Goal: Information Seeking & Learning: Learn about a topic

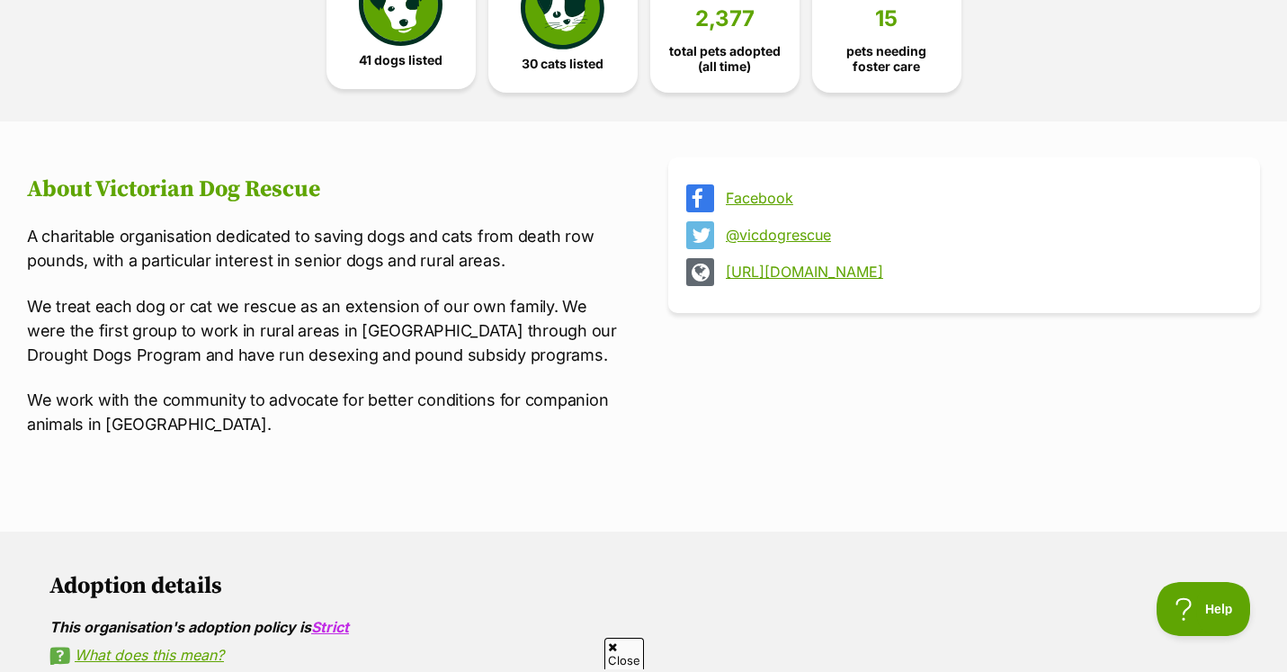
click at [397, 73] on link "41 dogs listed" at bounding box center [401, 16] width 149 height 148
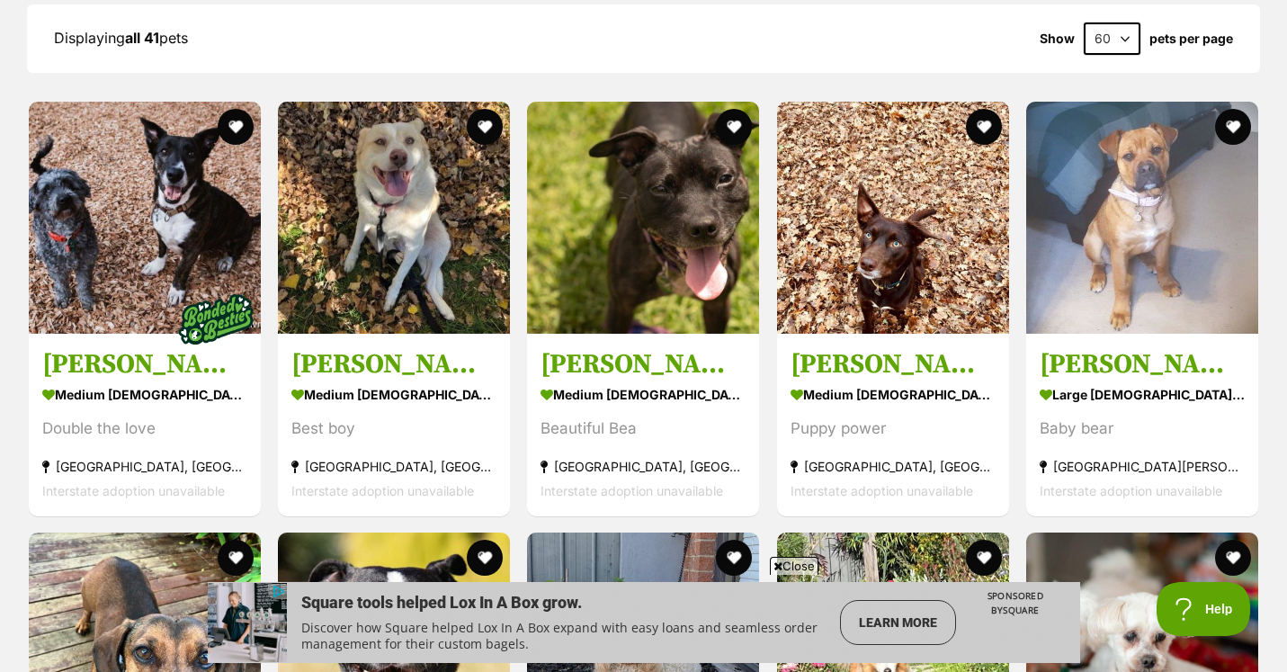
scroll to position [1809, 0]
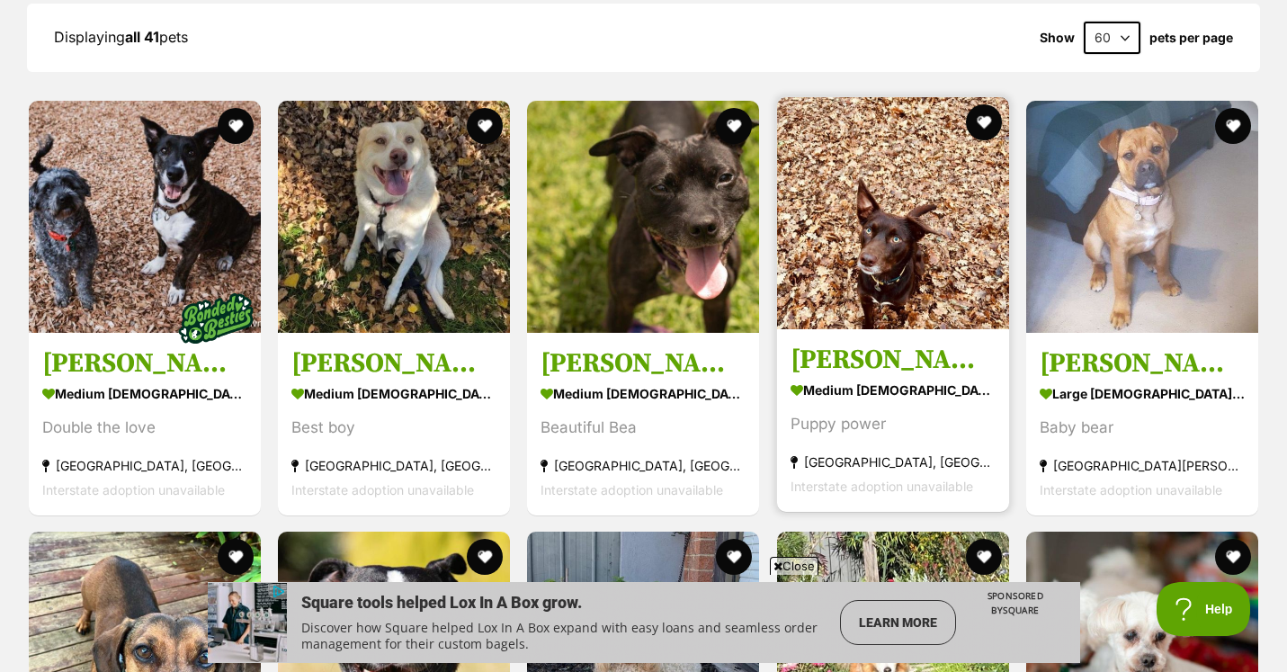
click at [828, 354] on h3 "[PERSON_NAME]" at bounding box center [893, 359] width 205 height 34
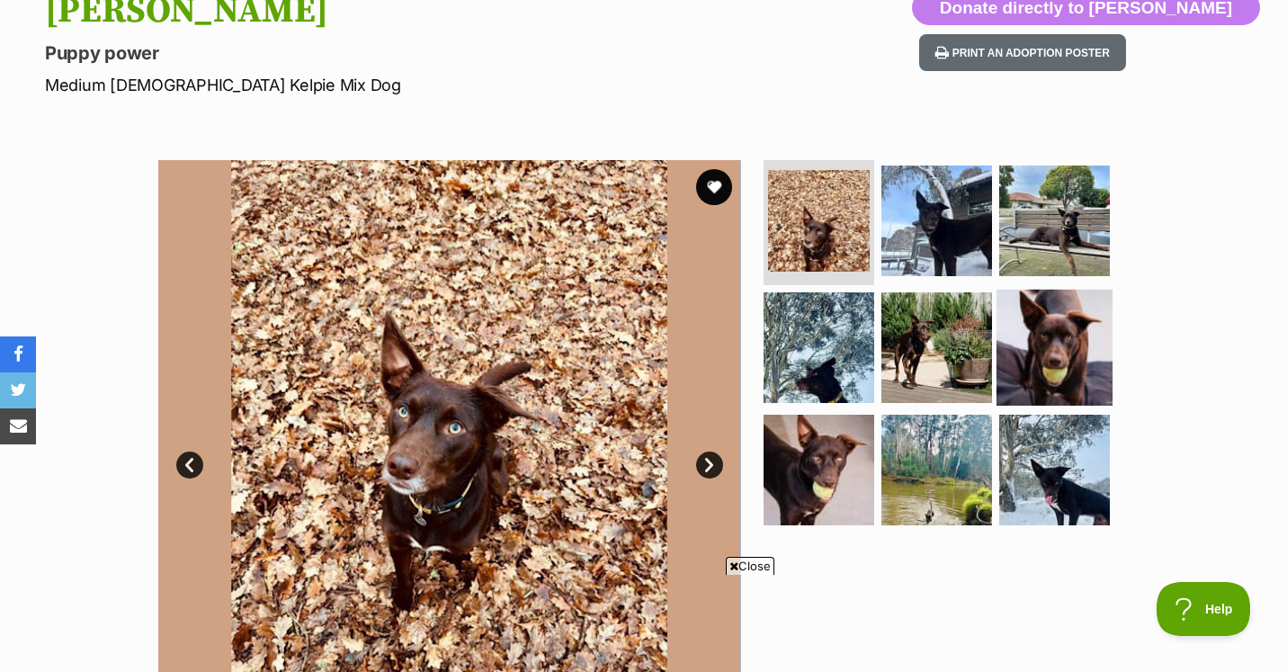
click at [1070, 350] on img at bounding box center [1055, 348] width 116 height 116
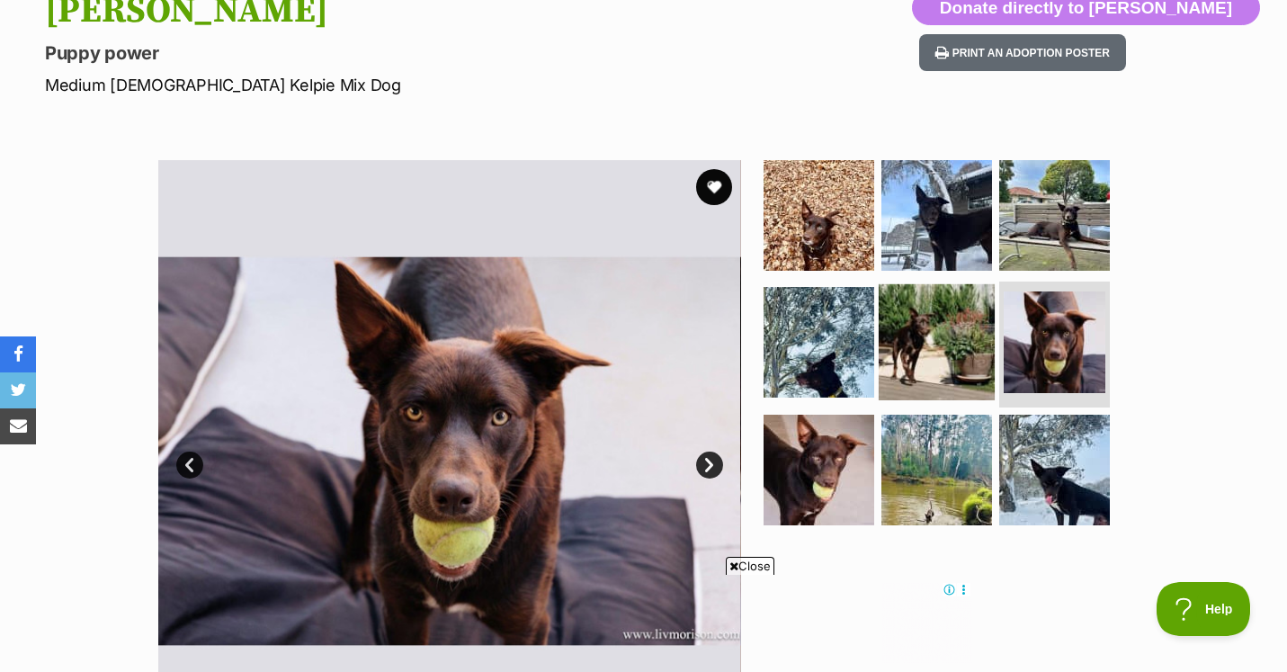
click at [978, 351] on img at bounding box center [937, 342] width 116 height 116
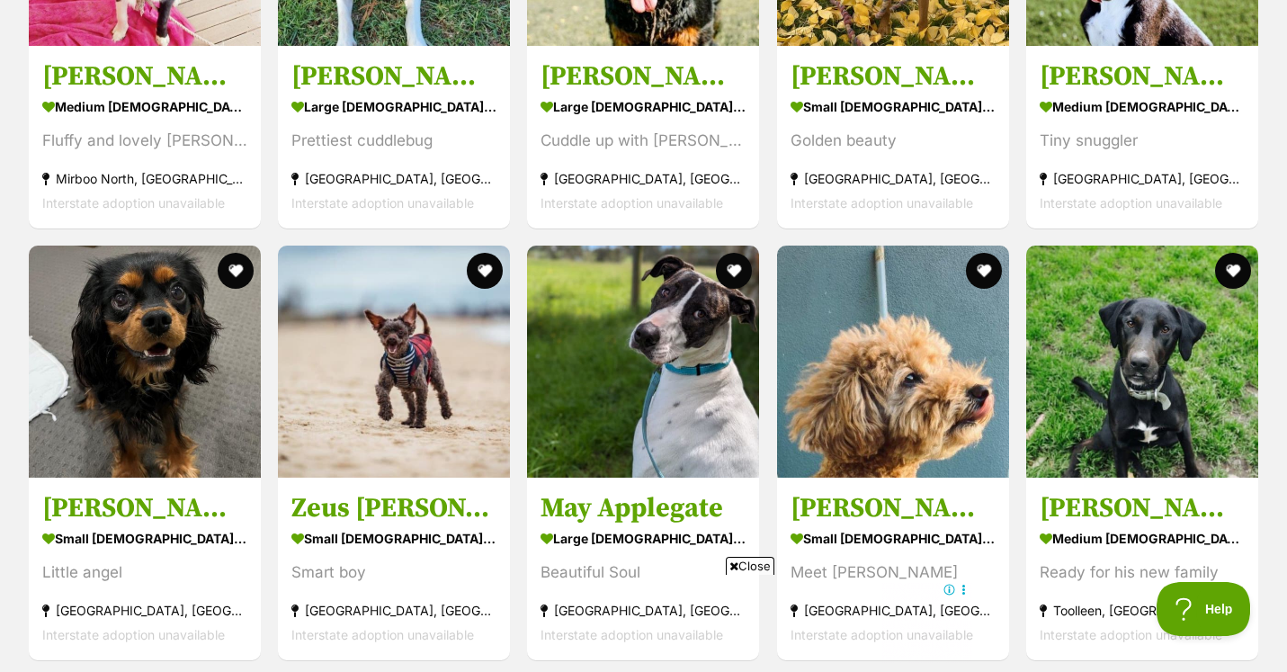
scroll to position [3388, 0]
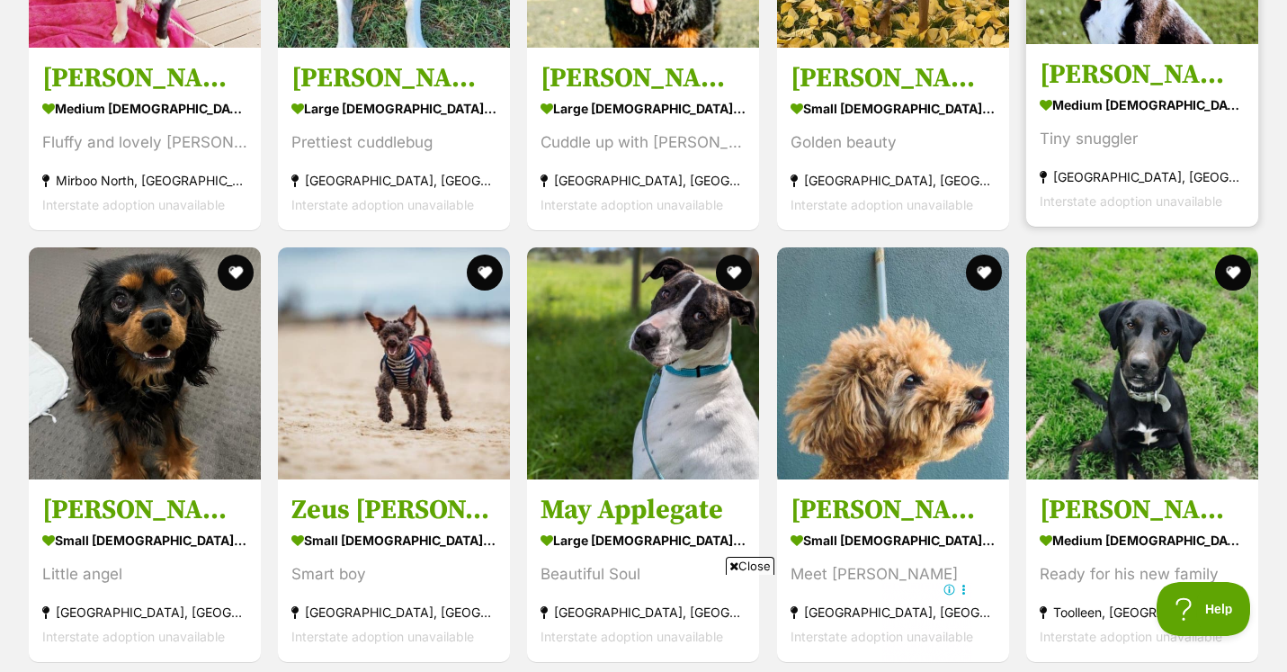
click at [1073, 148] on div "Tiny snuggler" at bounding box center [1142, 139] width 205 height 24
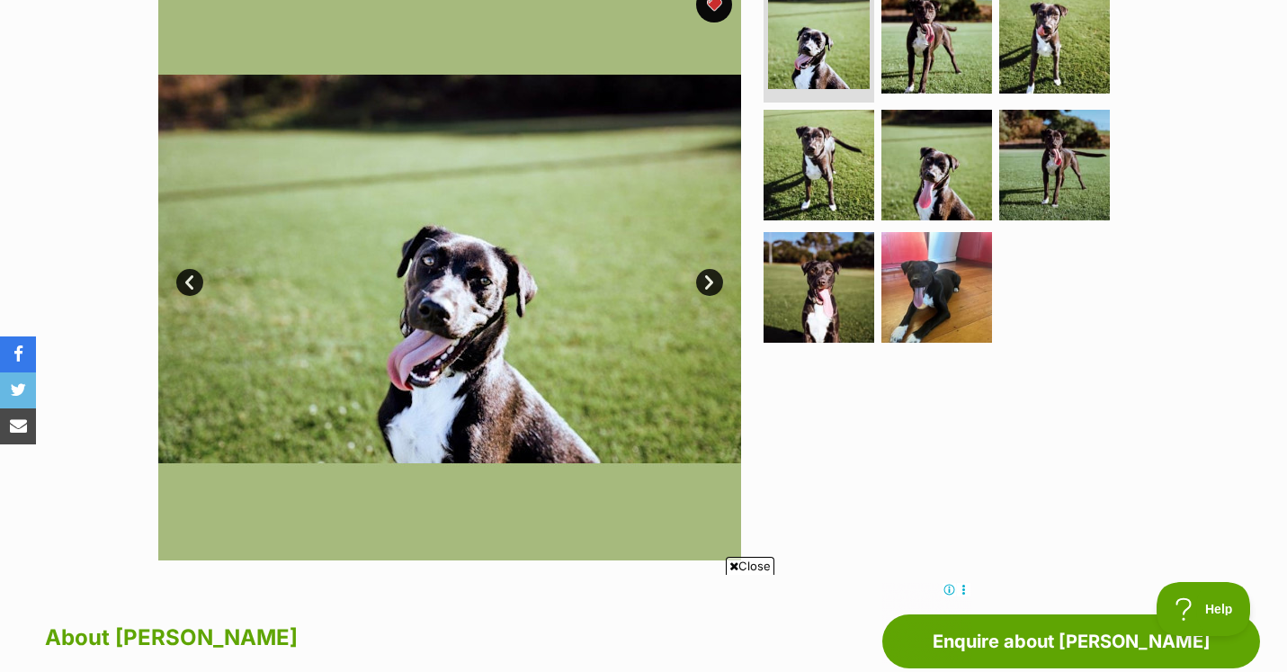
scroll to position [398, 0]
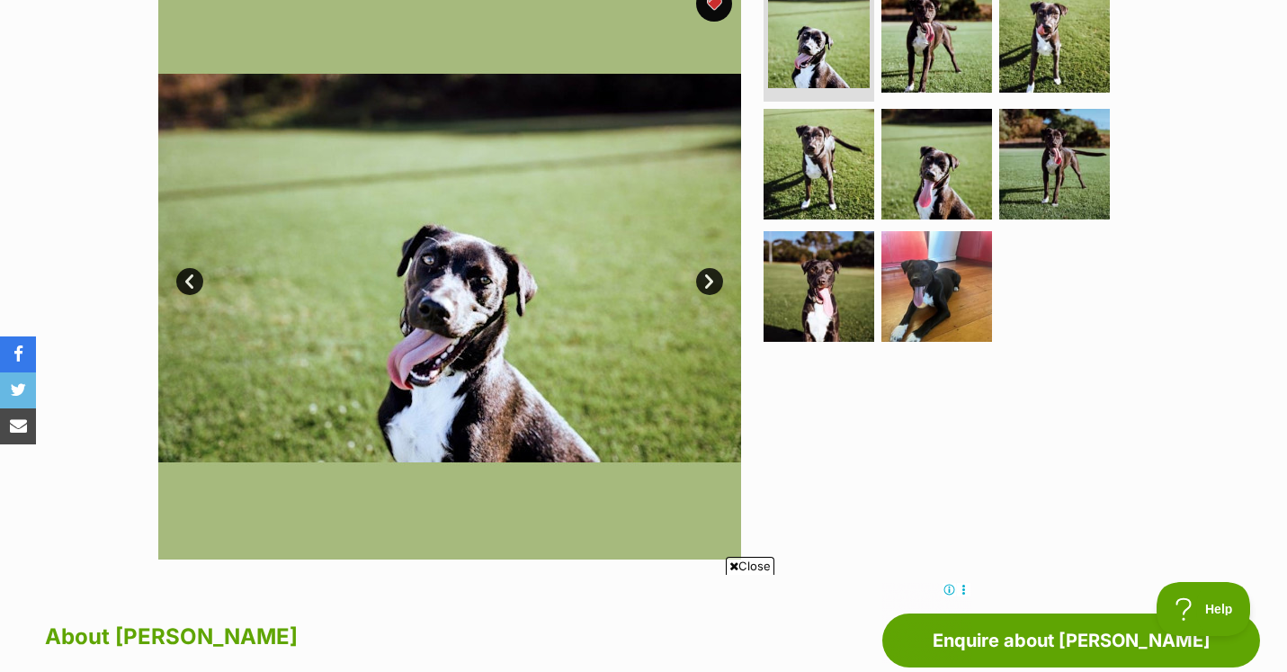
click at [713, 284] on link "Next" at bounding box center [709, 281] width 27 height 27
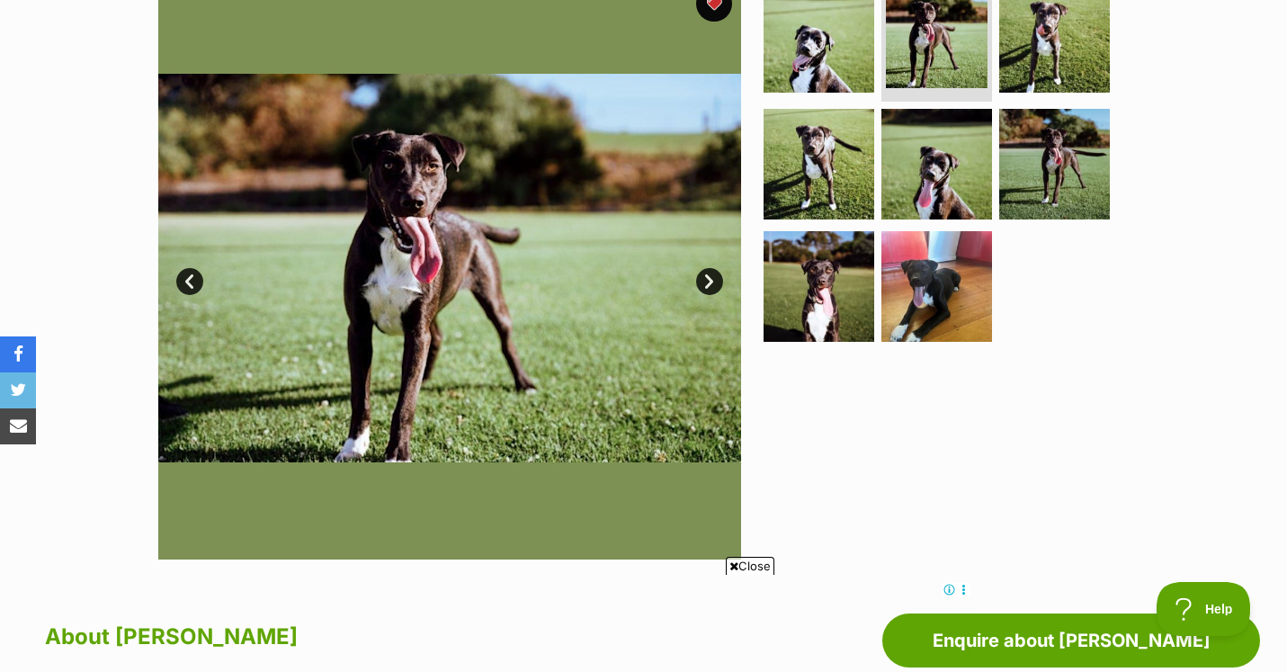
click at [713, 284] on link "Next" at bounding box center [709, 281] width 27 height 27
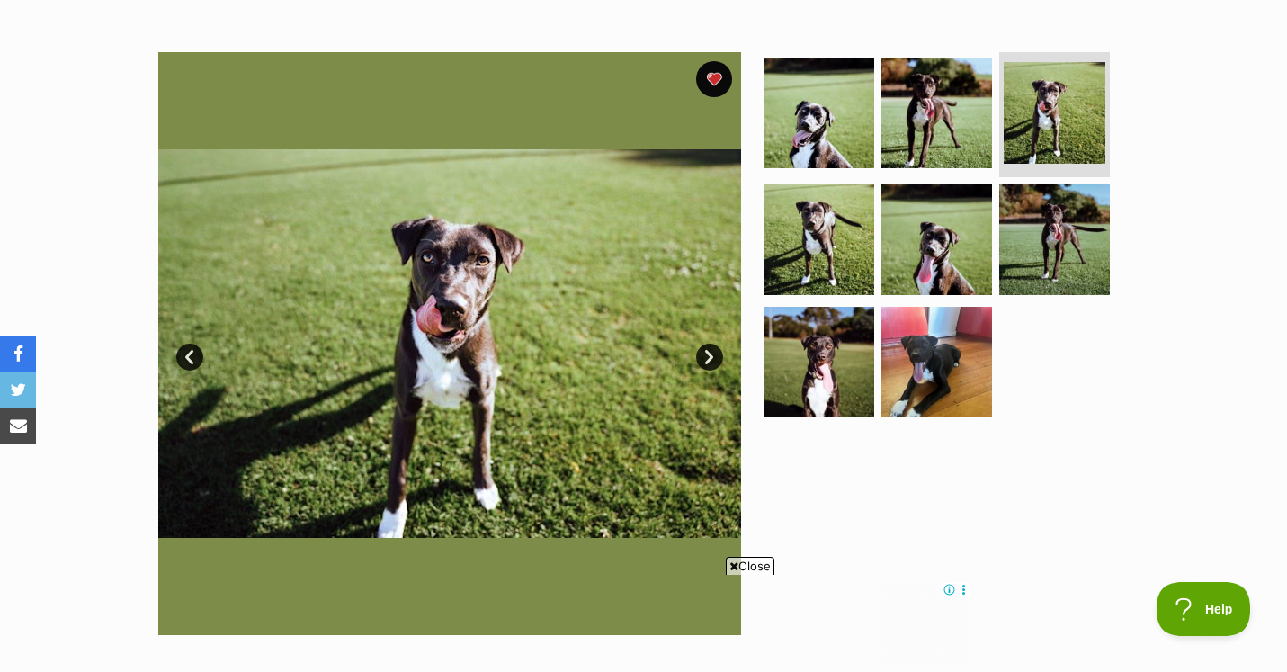
scroll to position [316, 0]
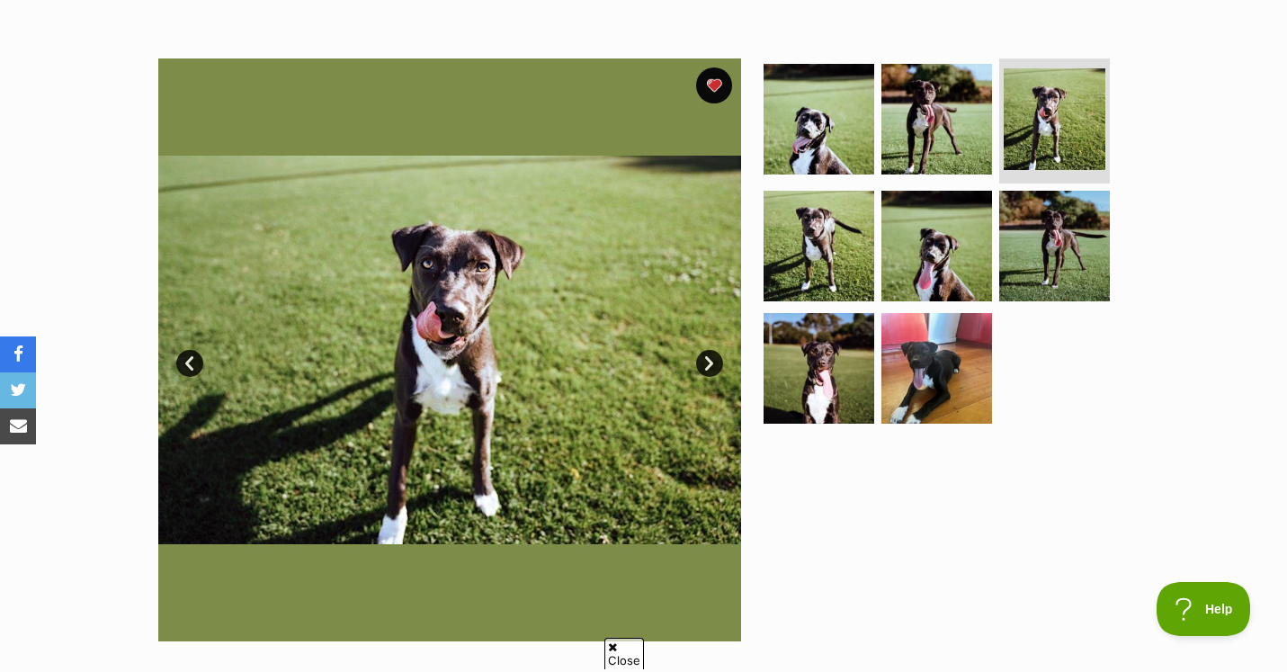
click at [710, 371] on link "Next" at bounding box center [709, 363] width 27 height 27
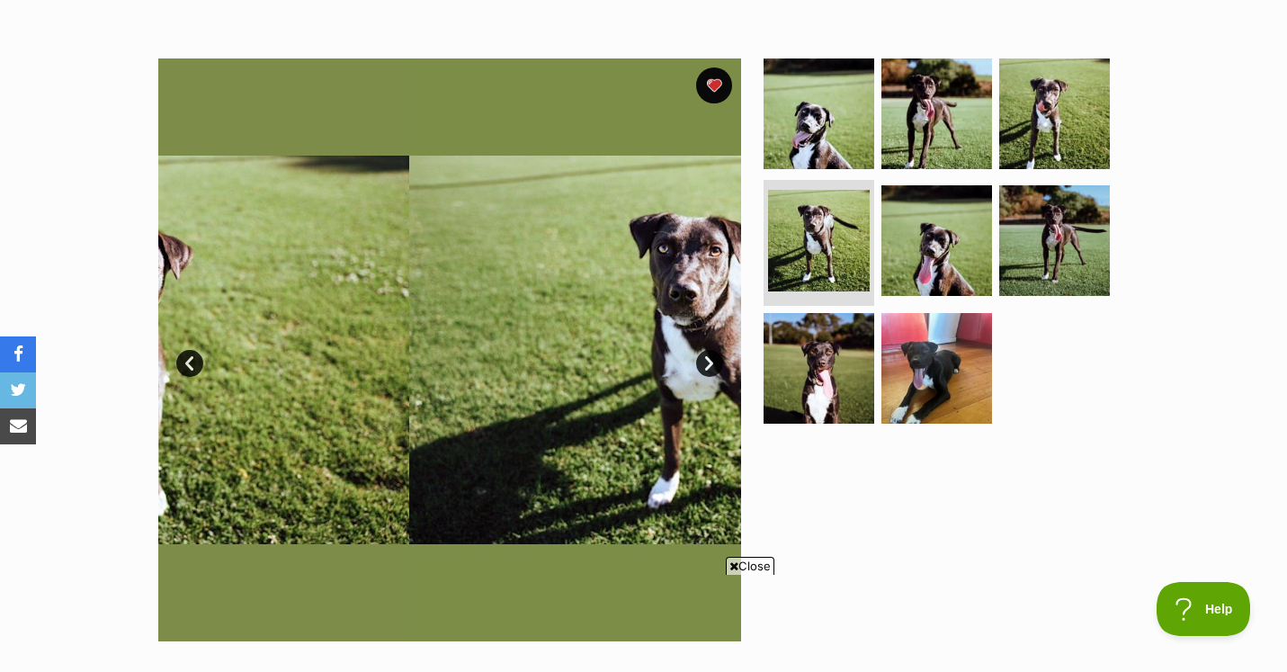
scroll to position [0, 0]
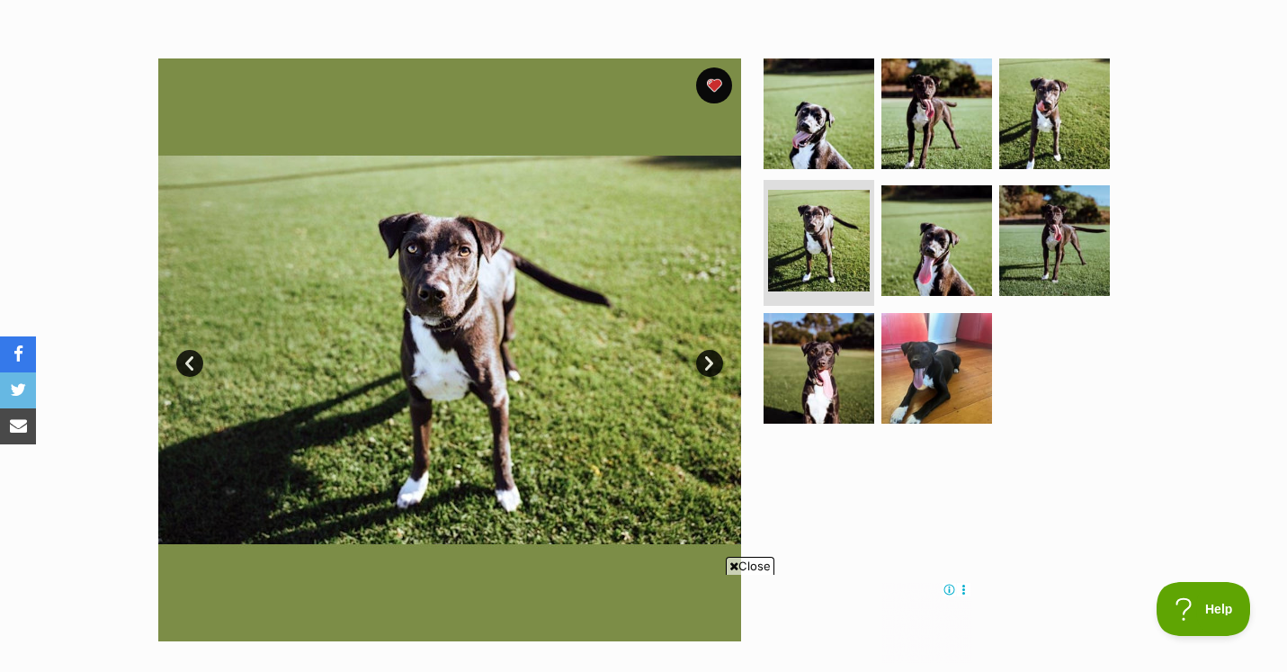
click at [710, 371] on link "Next" at bounding box center [709, 363] width 27 height 27
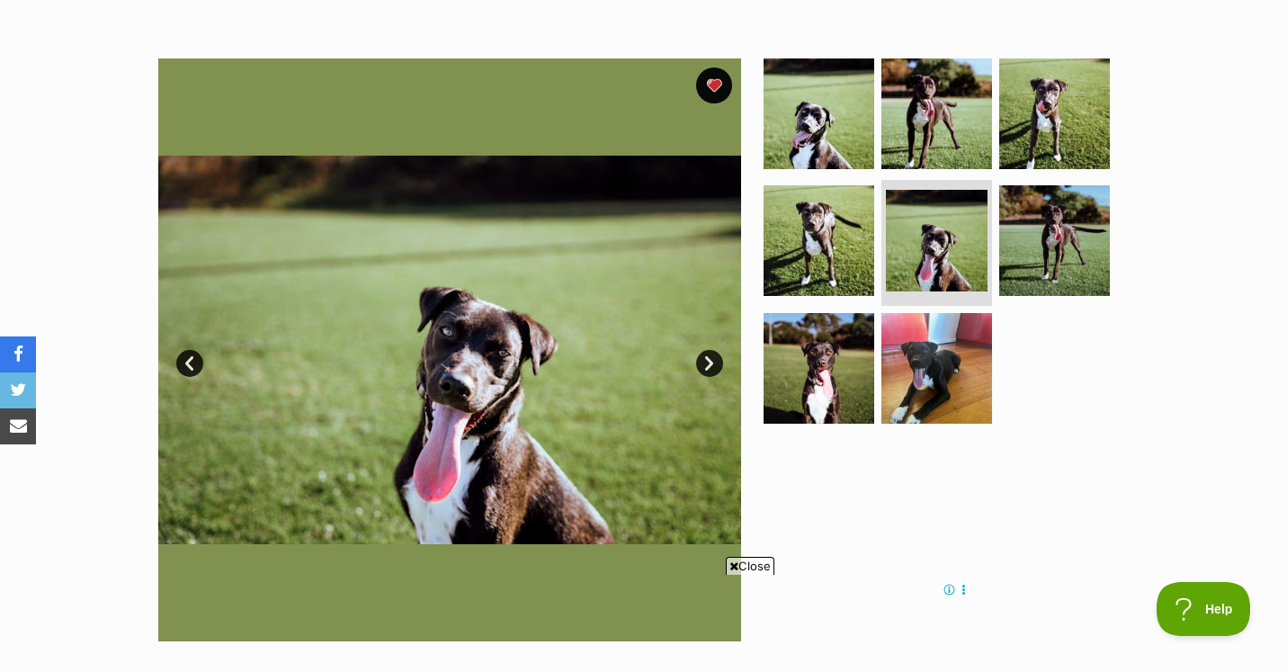
click at [710, 371] on link "Next" at bounding box center [709, 363] width 27 height 27
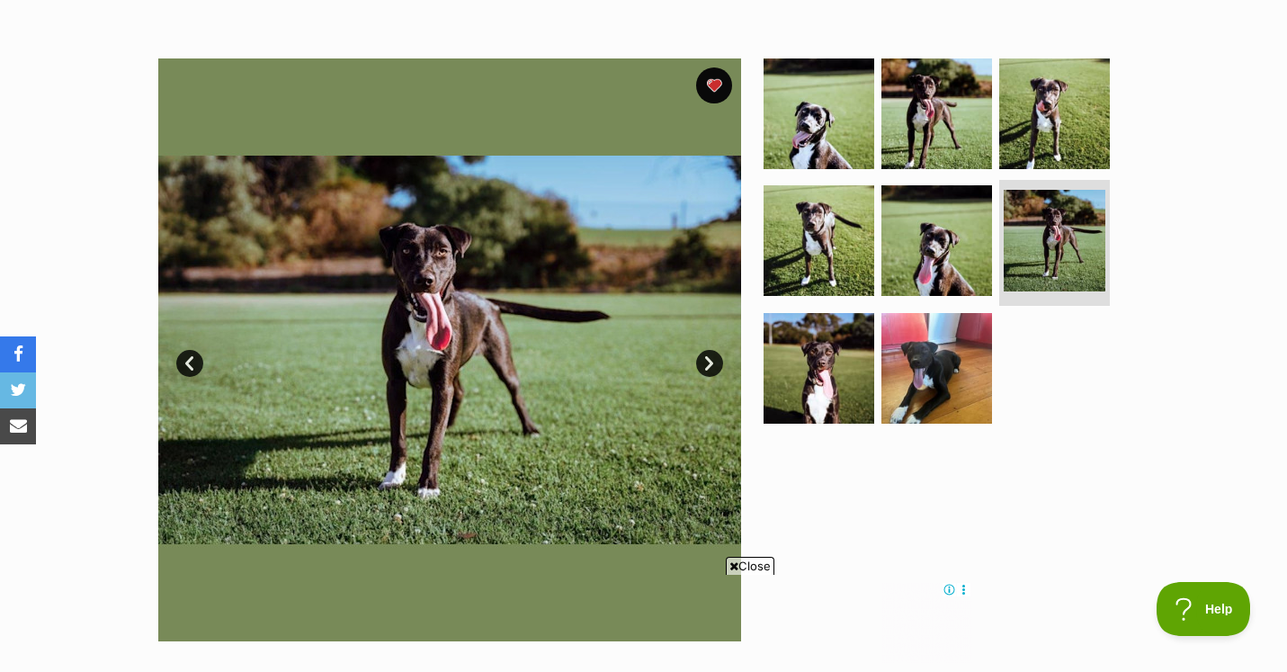
click at [710, 371] on link "Next" at bounding box center [709, 363] width 27 height 27
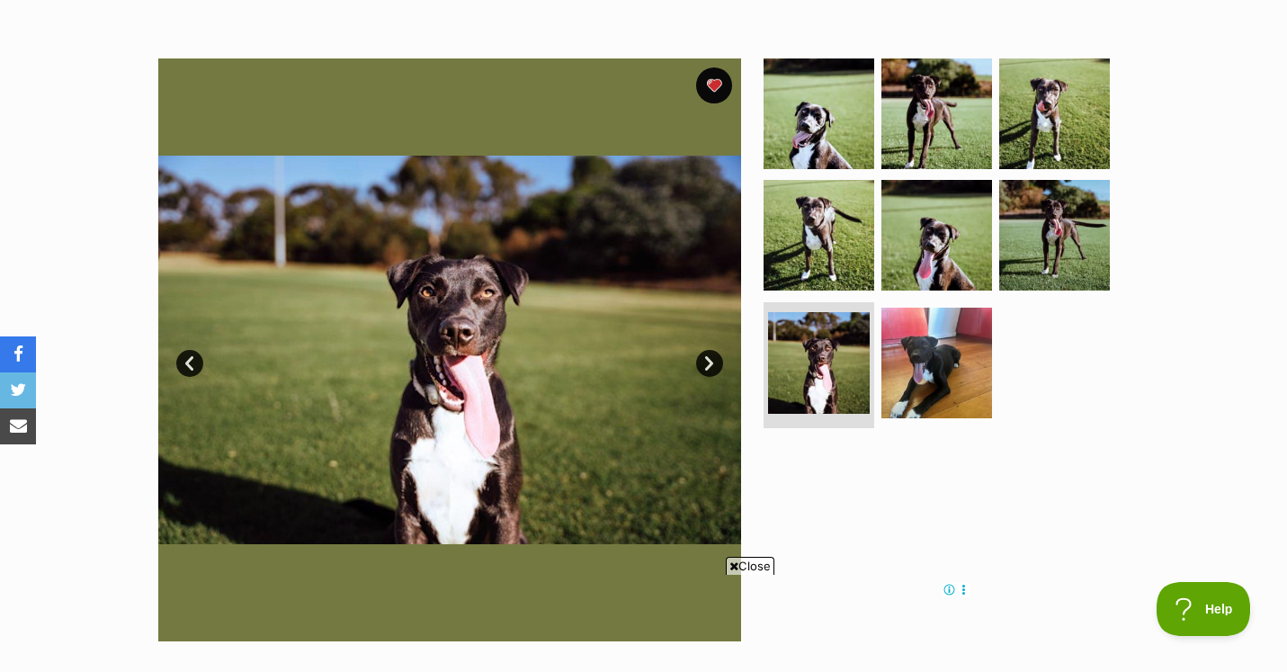
click at [710, 371] on link "Next" at bounding box center [709, 363] width 27 height 27
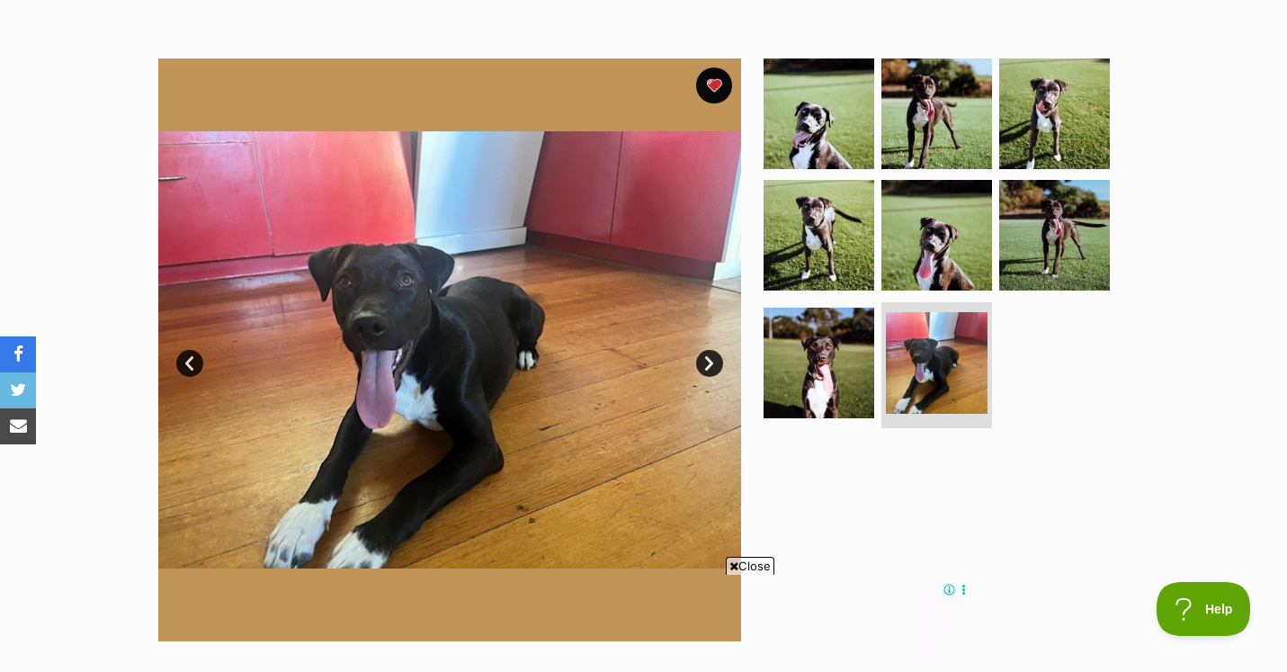
click at [710, 371] on link "Next" at bounding box center [709, 363] width 27 height 27
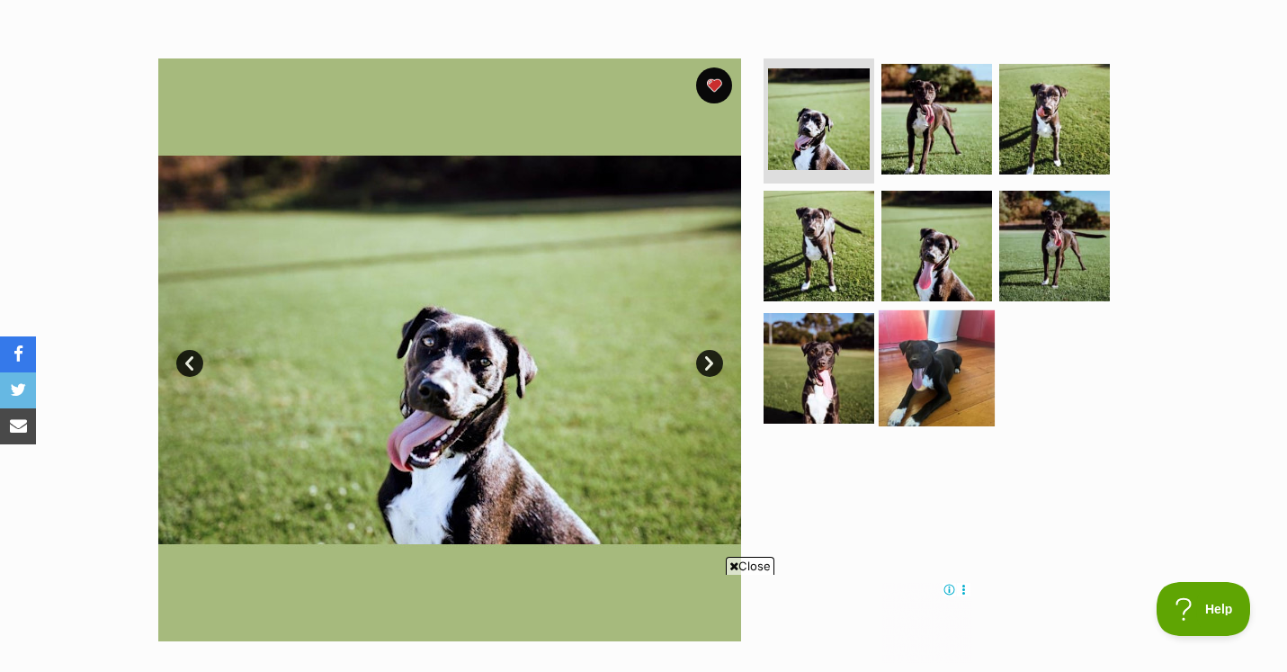
click at [910, 350] on img at bounding box center [937, 368] width 116 height 116
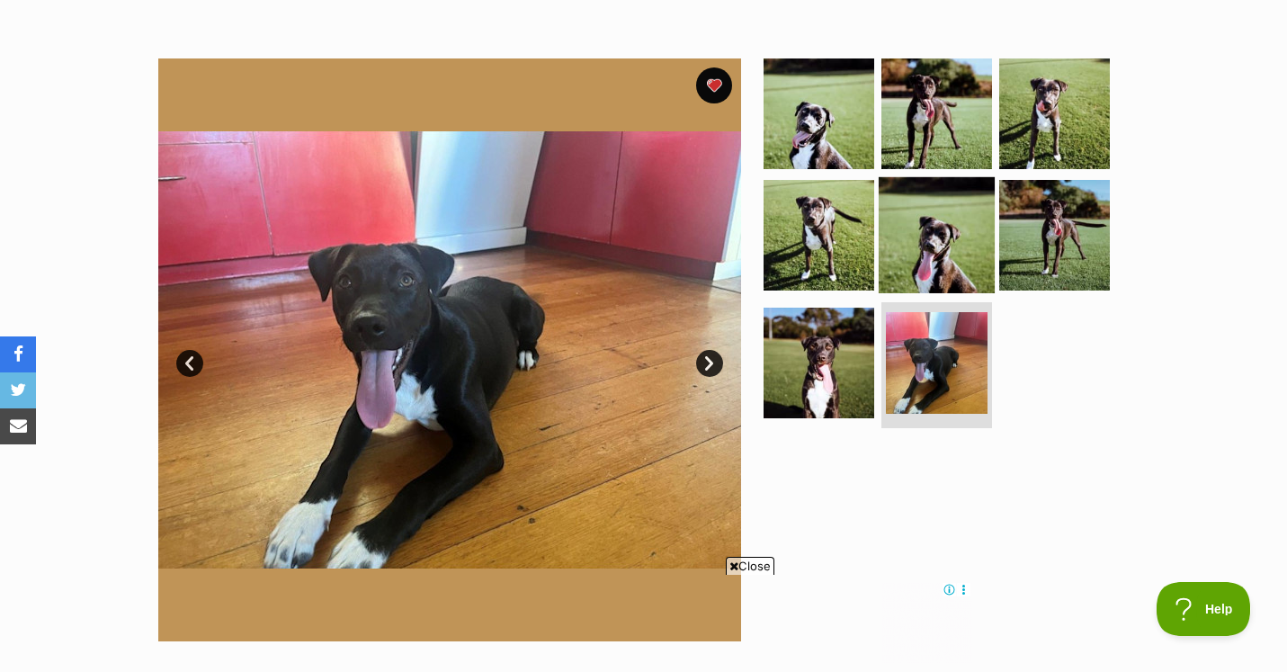
click at [915, 287] on img at bounding box center [937, 235] width 116 height 116
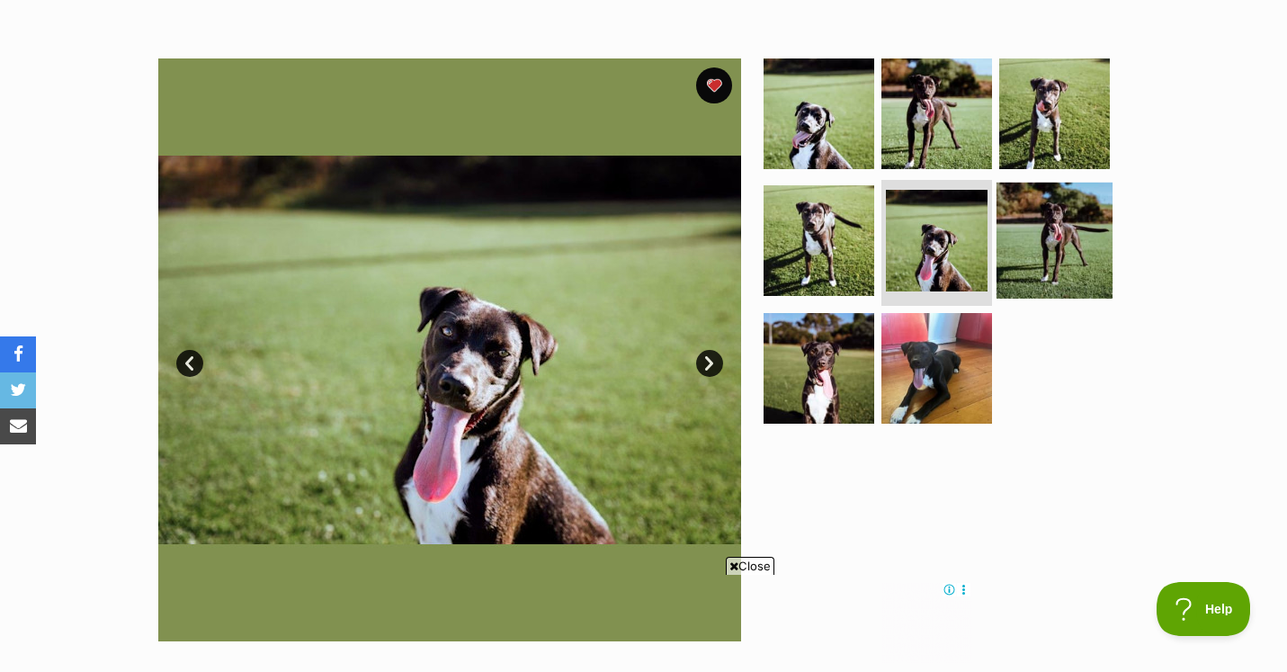
click at [1019, 250] on img at bounding box center [1055, 241] width 116 height 116
